Goal: Information Seeking & Learning: Learn about a topic

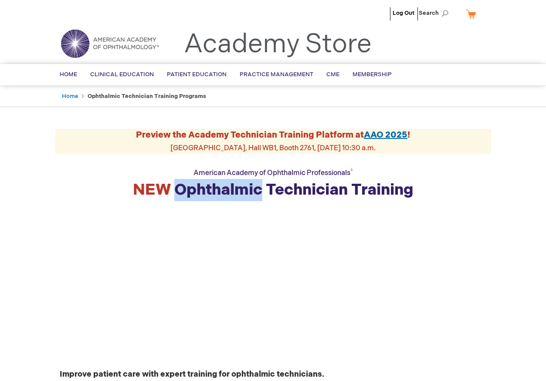
drag, startPoint x: 261, startPoint y: 192, endPoint x: 179, endPoint y: 194, distance: 81.9
click at [178, 196] on strong "NEW Ophthalmic Technician Training" at bounding box center [273, 190] width 280 height 19
click at [217, 192] on strong "NEW Ophthalmic Technician Training" at bounding box center [273, 190] width 280 height 19
drag, startPoint x: 173, startPoint y: 189, endPoint x: 259, endPoint y: 188, distance: 85.8
click at [259, 188] on strong "NEW Ophthalmic Technician Training" at bounding box center [273, 190] width 280 height 19
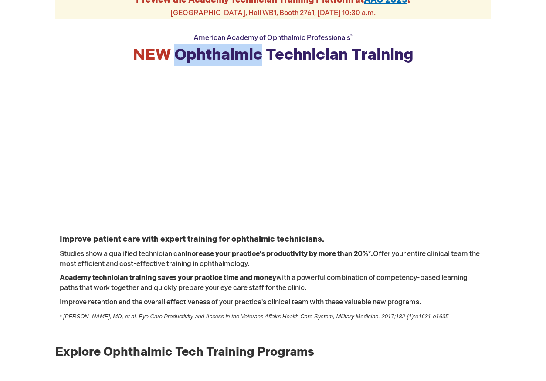
scroll to position [144, 0]
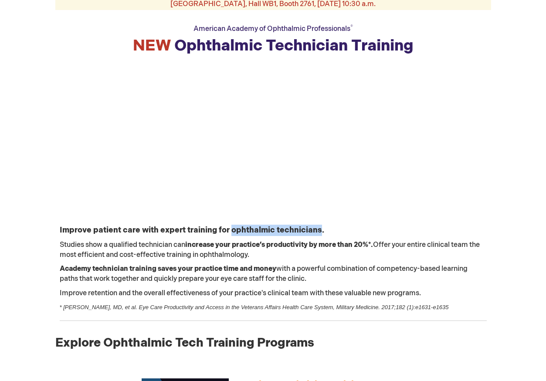
drag, startPoint x: 229, startPoint y: 229, endPoint x: 318, endPoint y: 226, distance: 89.8
click at [317, 228] on strong "Improve patient care with expert training for ophthalmic technicians." at bounding box center [192, 230] width 264 height 9
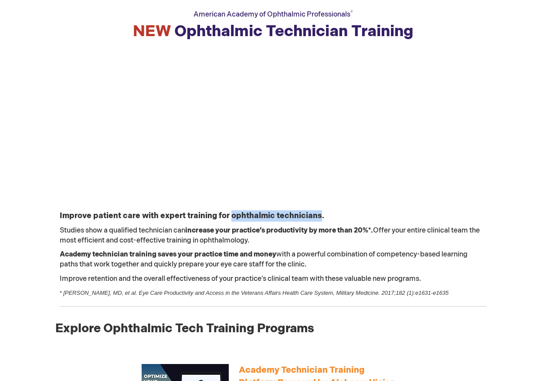
scroll to position [314, 0]
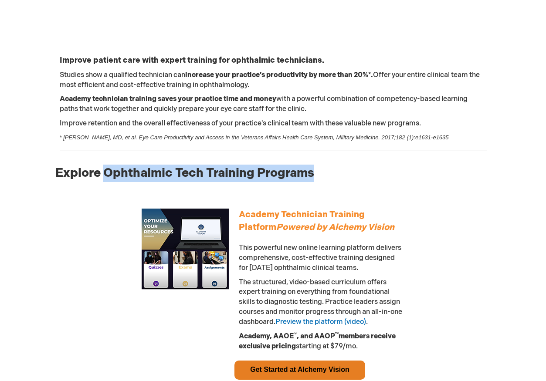
drag, startPoint x: 103, startPoint y: 172, endPoint x: 334, endPoint y: 179, distance: 231.4
click at [334, 179] on p "Explore Ophthalmic Tech Training Programs" at bounding box center [273, 182] width 436 height 35
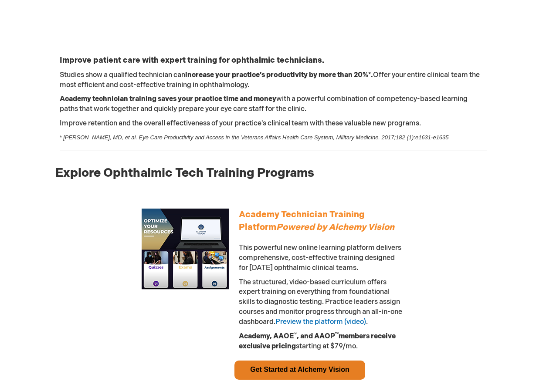
click at [308, 187] on p "Explore Ophthalmic Tech Training Programs" at bounding box center [273, 182] width 436 height 35
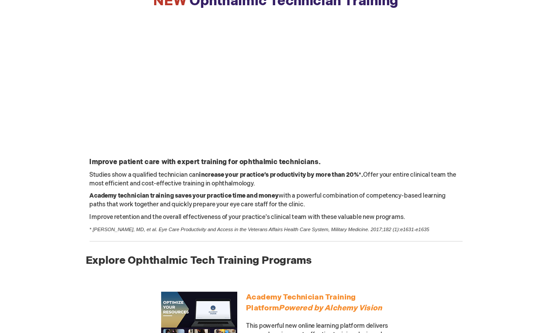
scroll to position [0, 0]
